Goal: Find specific page/section: Find specific page/section

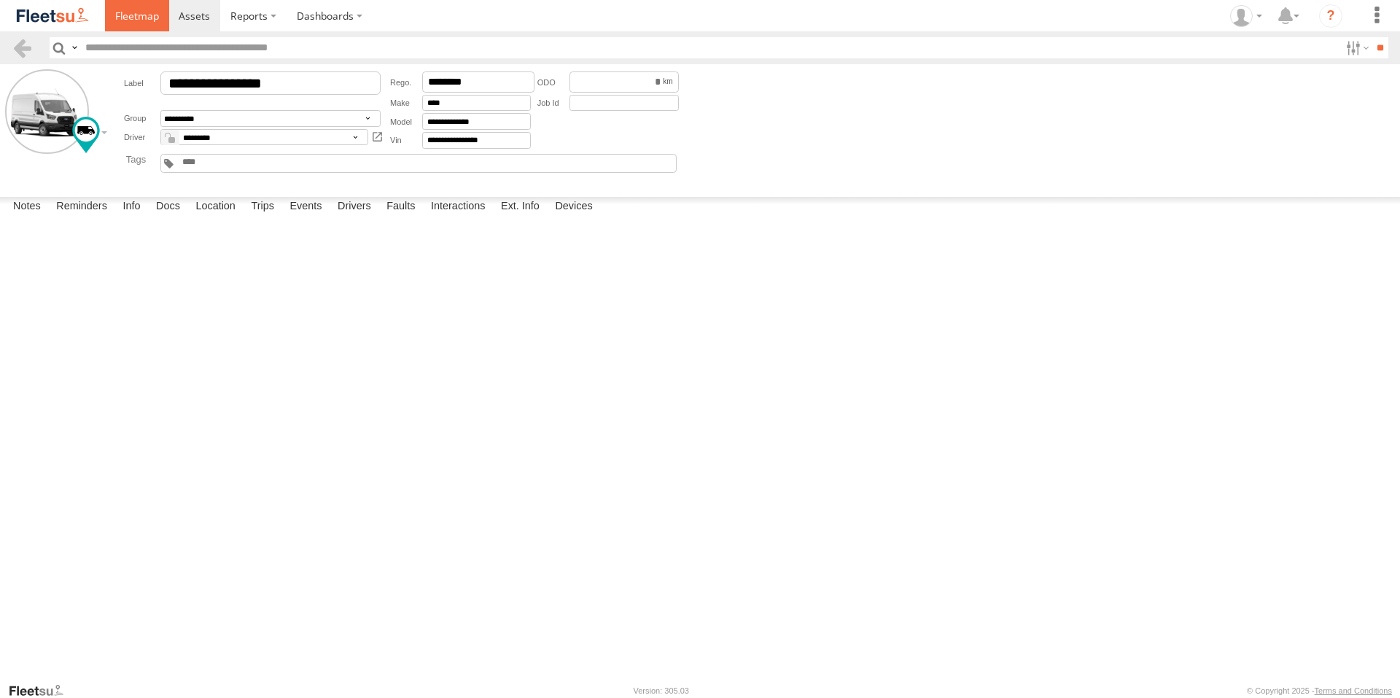
click at [125, 15] on span at bounding box center [137, 16] width 44 height 14
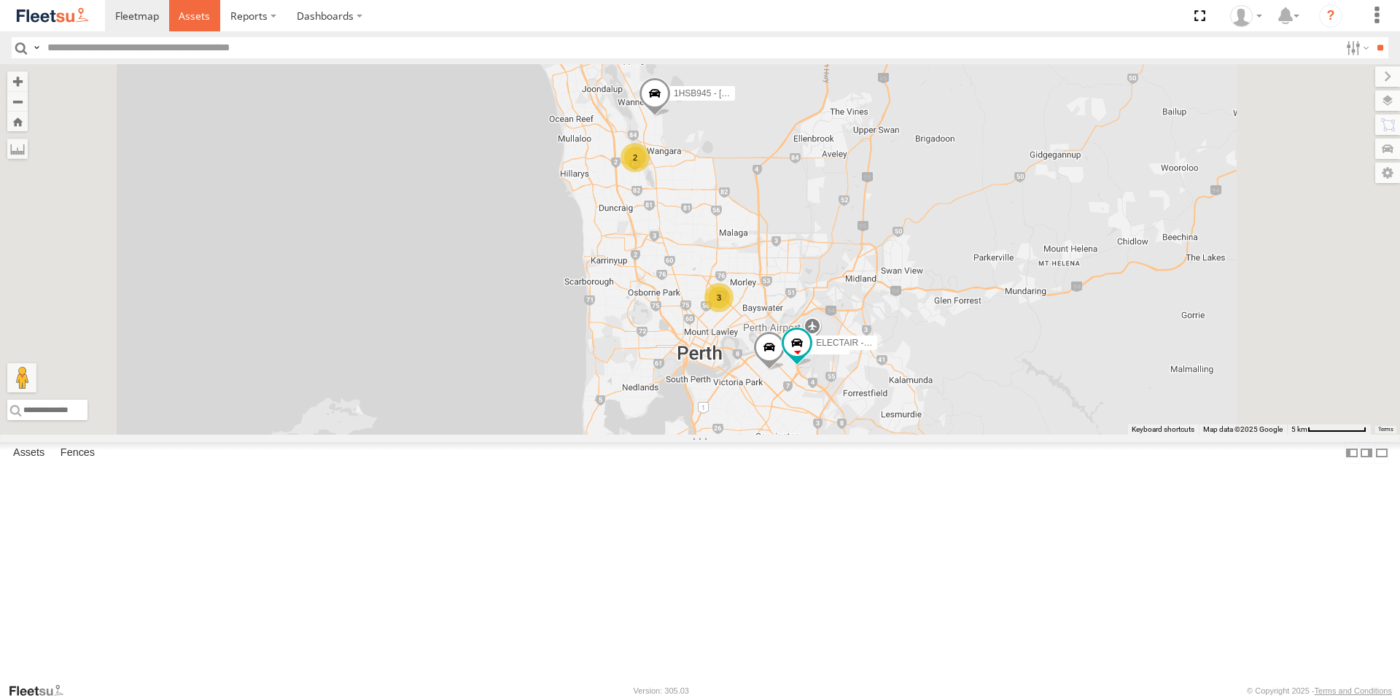
click at [195, 17] on span at bounding box center [194, 16] width 31 height 14
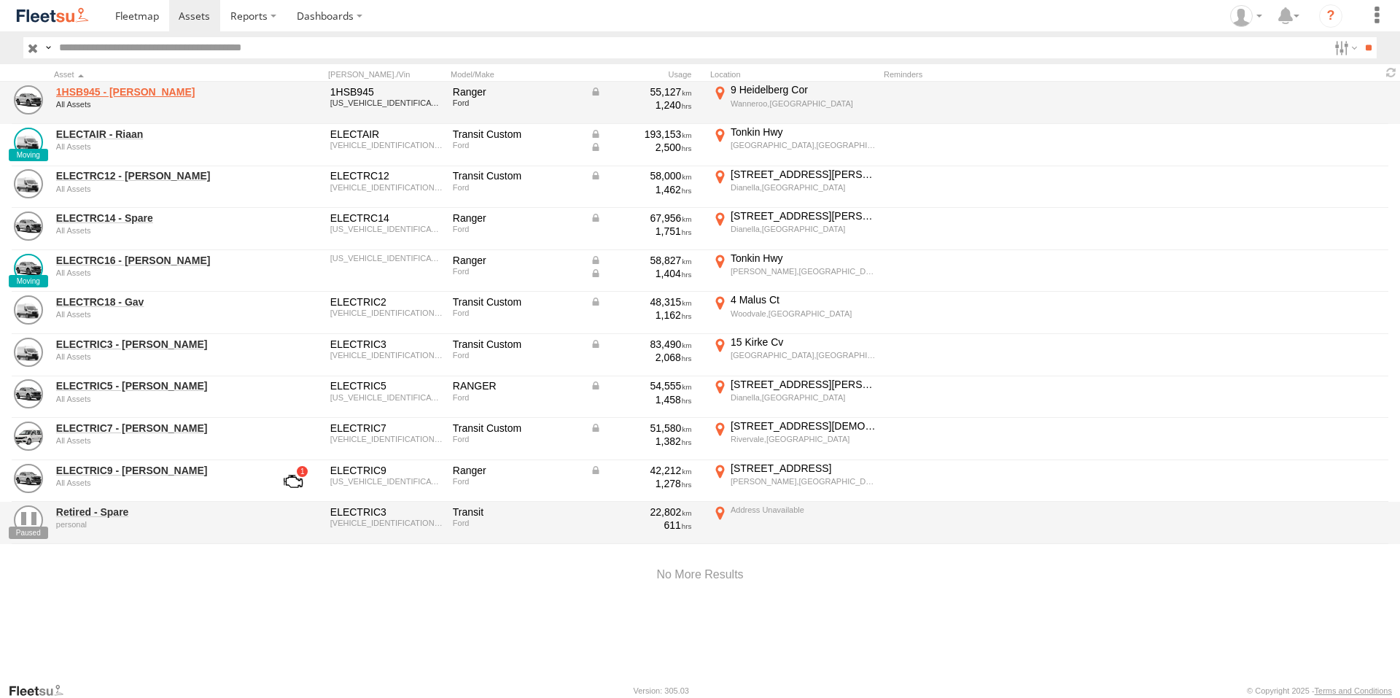
click at [110, 96] on link "1HSB945 - Ben" at bounding box center [156, 91] width 200 height 13
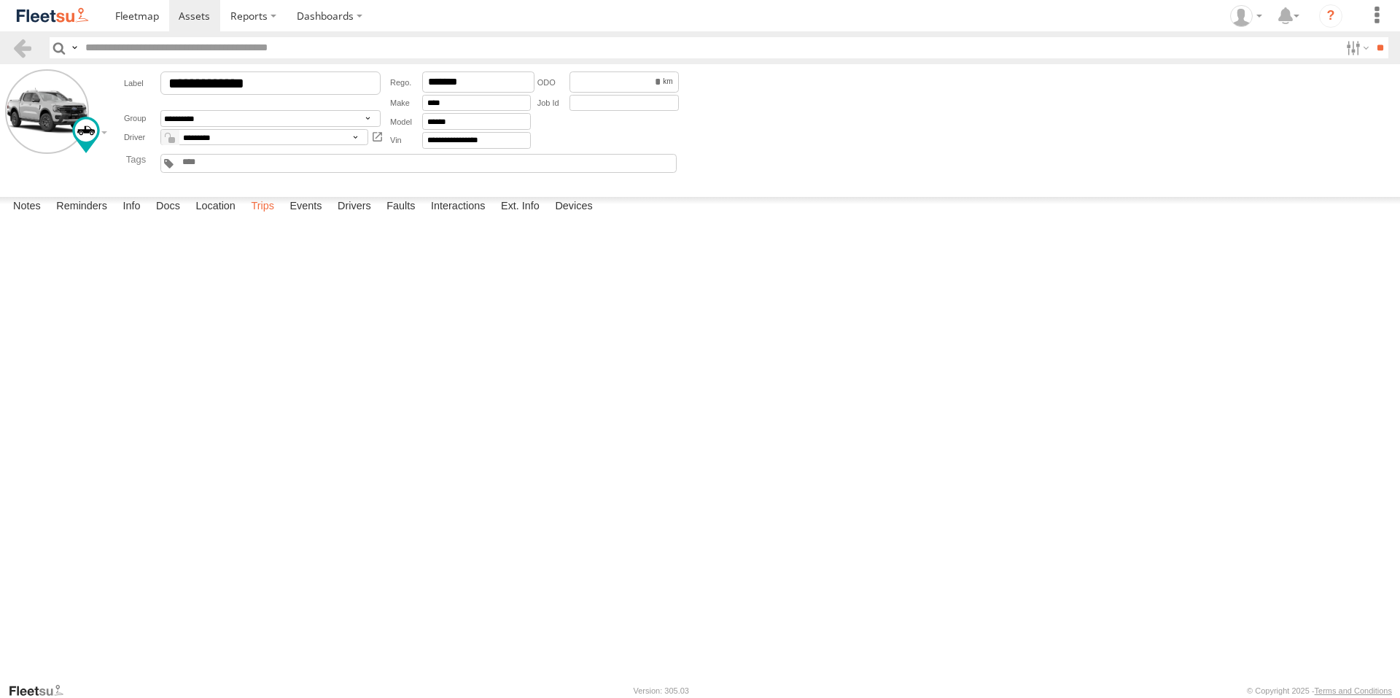
click at [262, 217] on label "Trips" at bounding box center [263, 207] width 38 height 20
click at [199, 10] on span at bounding box center [194, 16] width 31 height 14
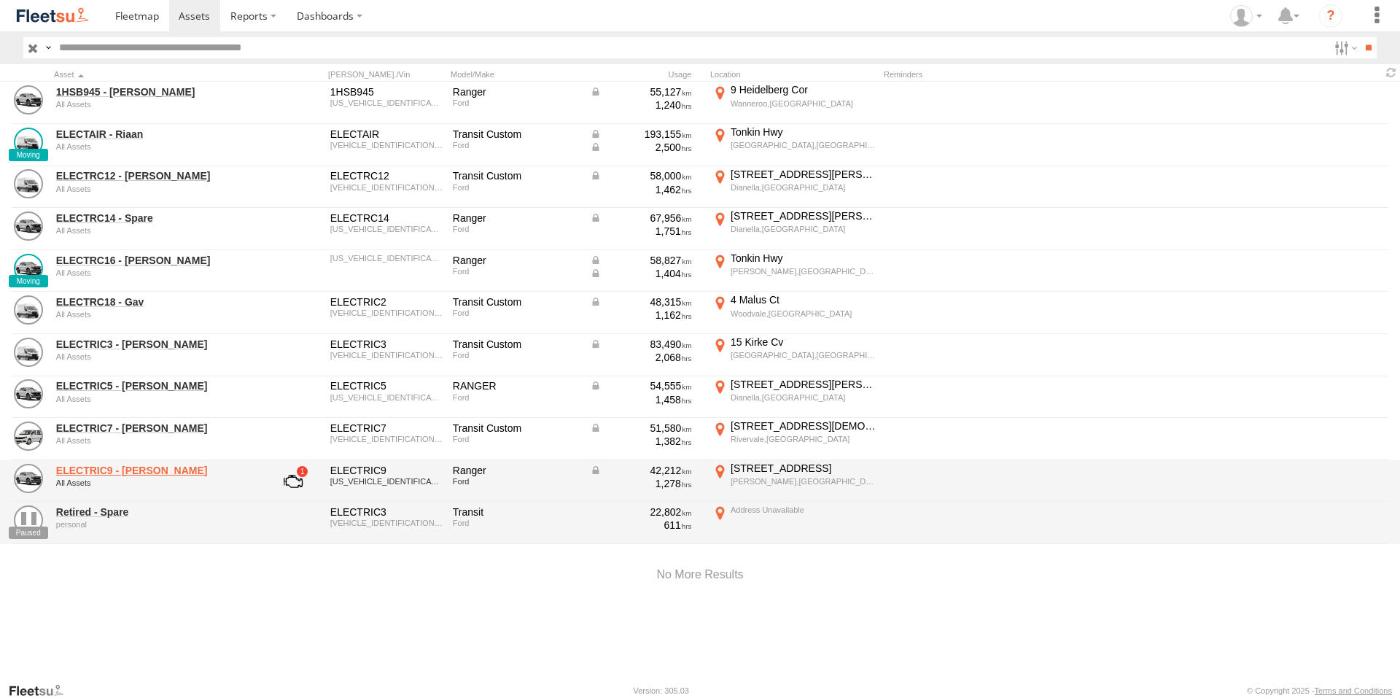
click at [117, 472] on link "ELECTRIC9 - Aaron" at bounding box center [156, 470] width 200 height 13
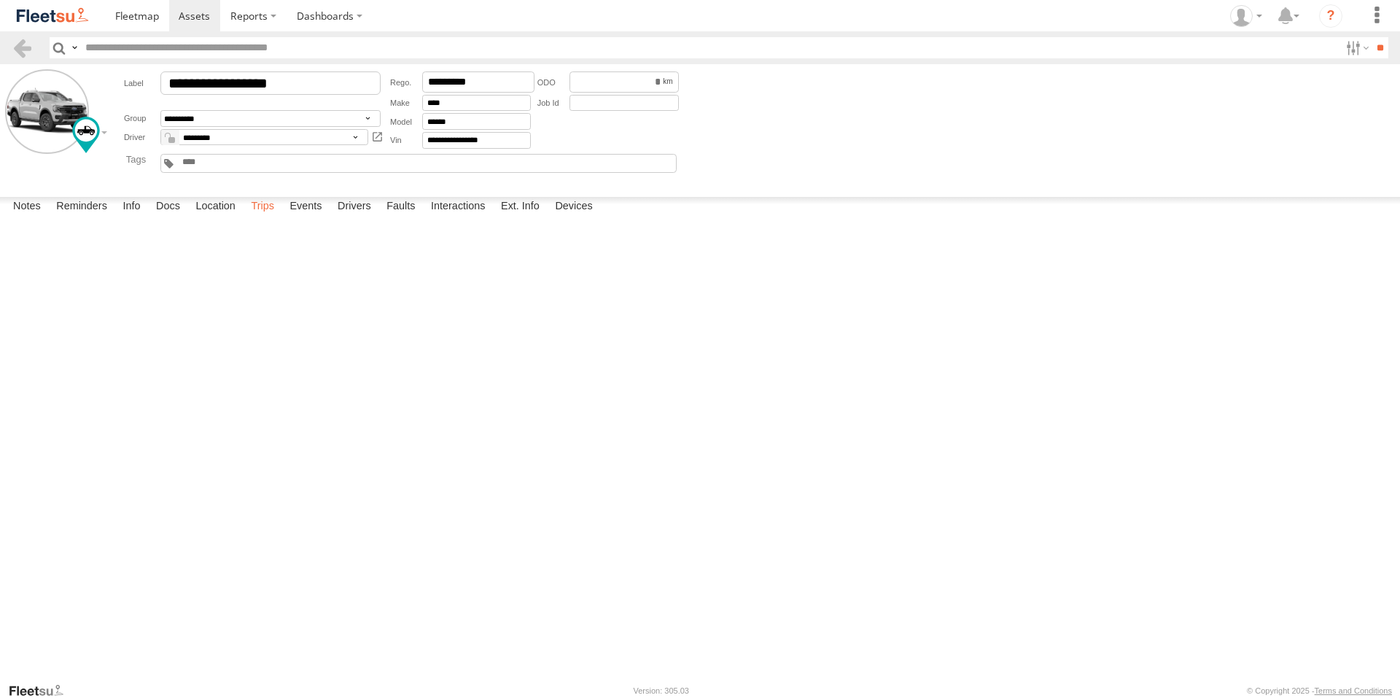
click at [261, 217] on label "Trips" at bounding box center [263, 207] width 38 height 20
click at [1249, 19] on icon at bounding box center [1241, 16] width 22 height 22
click at [1252, 109] on span at bounding box center [1250, 104] width 25 height 16
